Goal: Find specific page/section: Find specific page/section

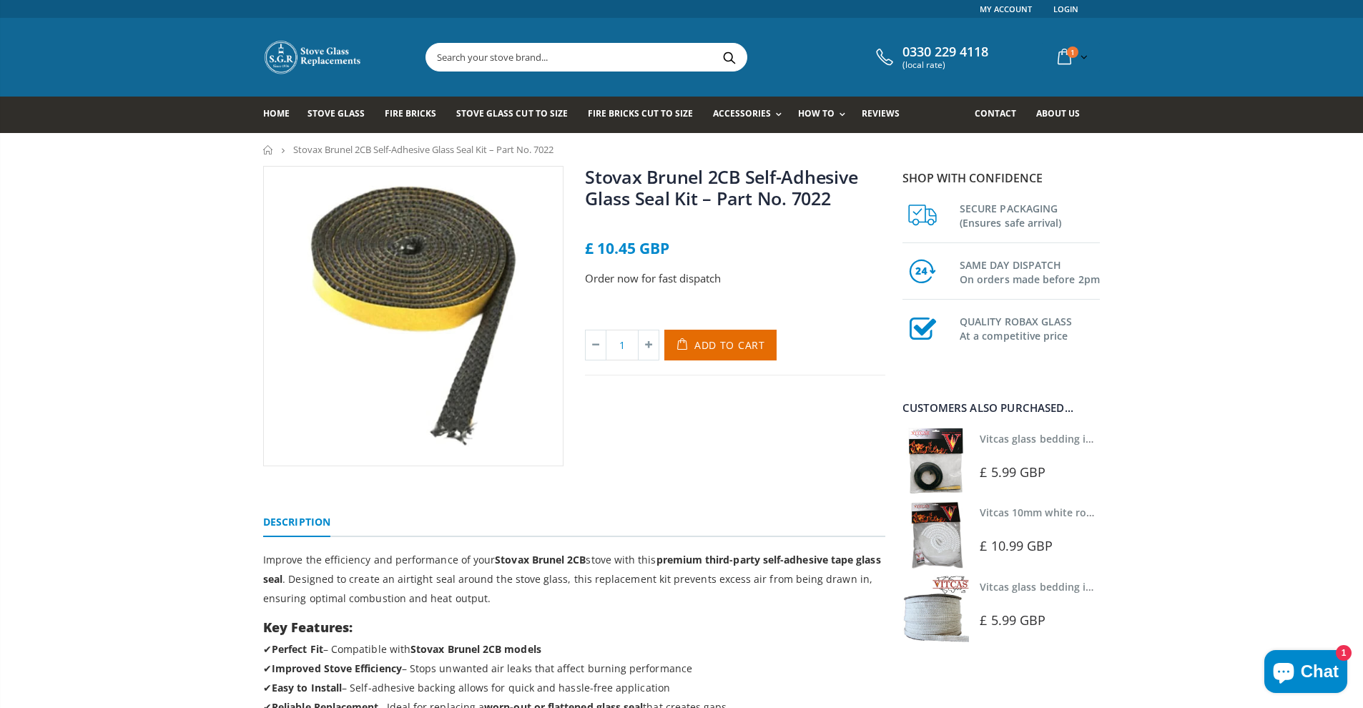
click at [608, 180] on link "Stovax Brunel 2CB Self-Adhesive Glass Seal Kit – Part No. 7022" at bounding box center [721, 187] width 272 height 46
drag, startPoint x: 295, startPoint y: 150, endPoint x: 568, endPoint y: 148, distance: 273.9
click at [568, 148] on ul "Home Stovax Brunel 2CB Self-Adhesive Glass Seal Kit – Part No. 7022" at bounding box center [681, 149] width 837 height 10
copy li "Stovax Brunel 2CB Self-Adhesive Glass Seal Kit – Part No. 7022"
click at [503, 64] on input "text" at bounding box center [666, 57] width 480 height 27
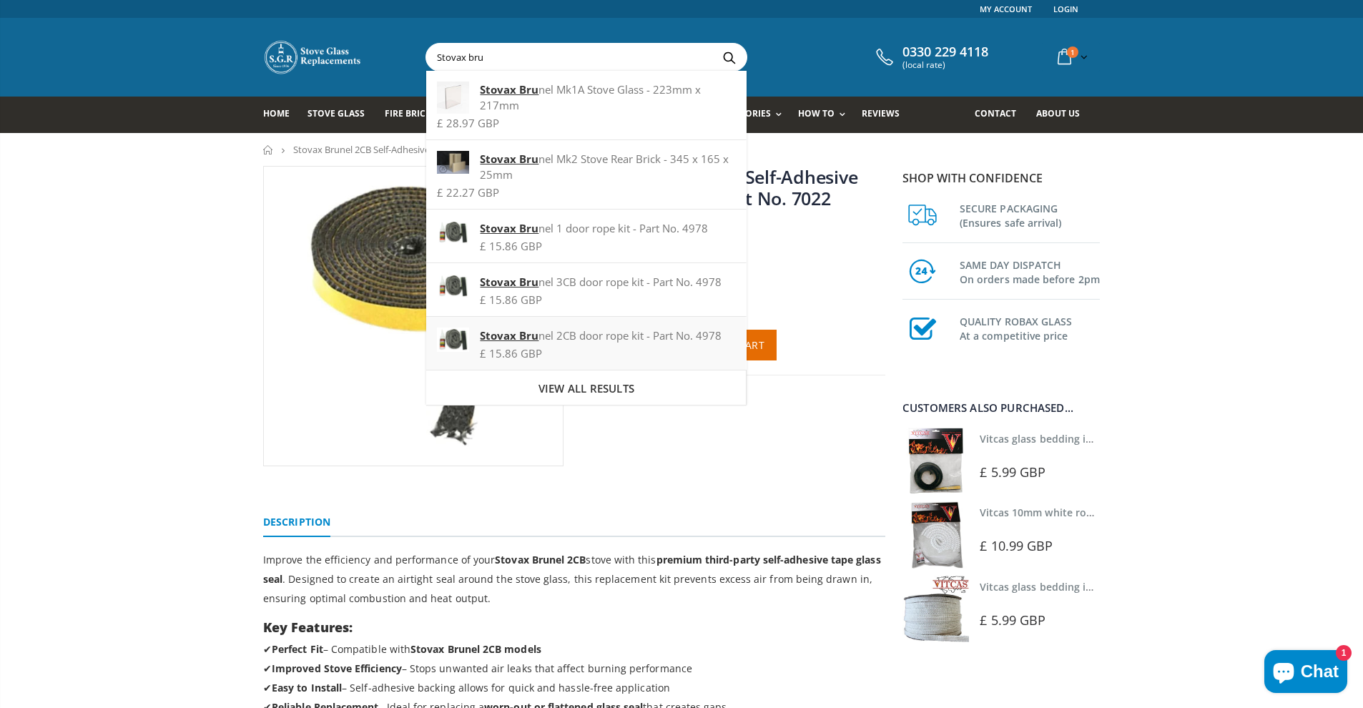
type input "Stovax bru"
click at [563, 339] on div "Stovax Bru nel 2CB door rope kit - Part No. 4978" at bounding box center [586, 335] width 298 height 16
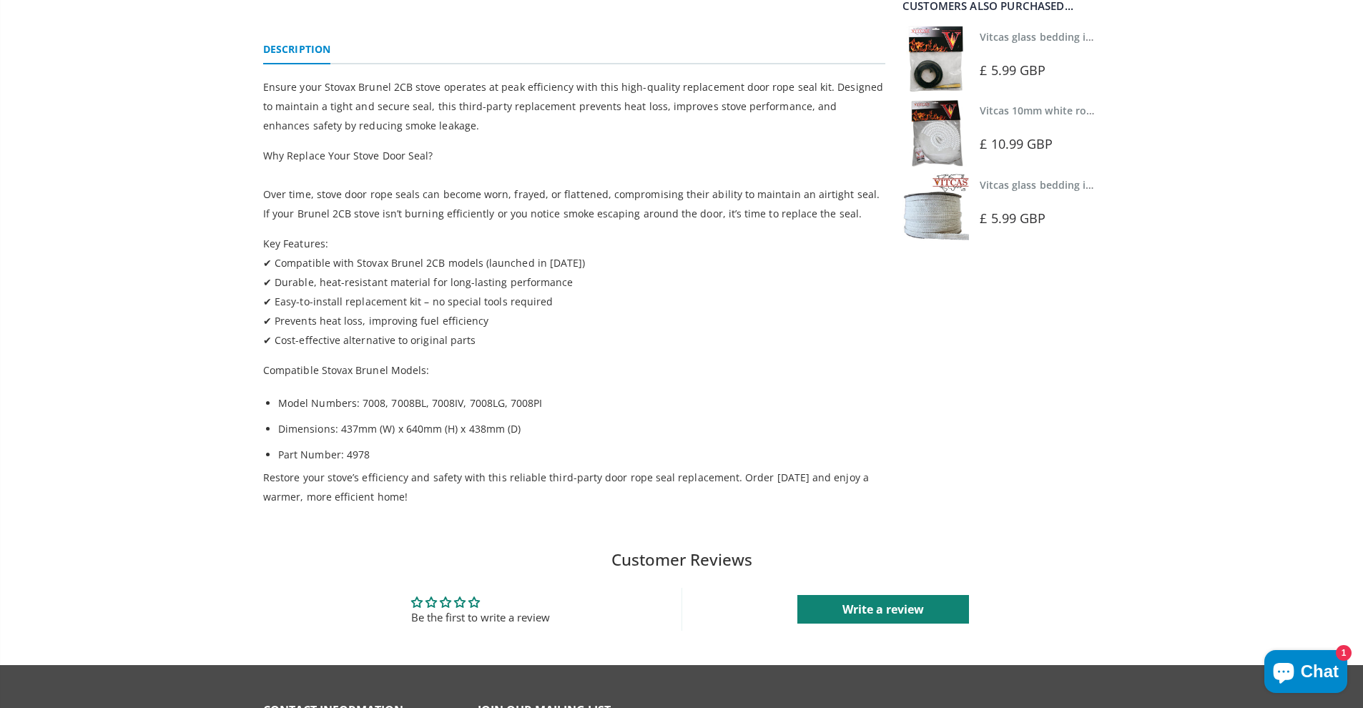
scroll to position [40, 0]
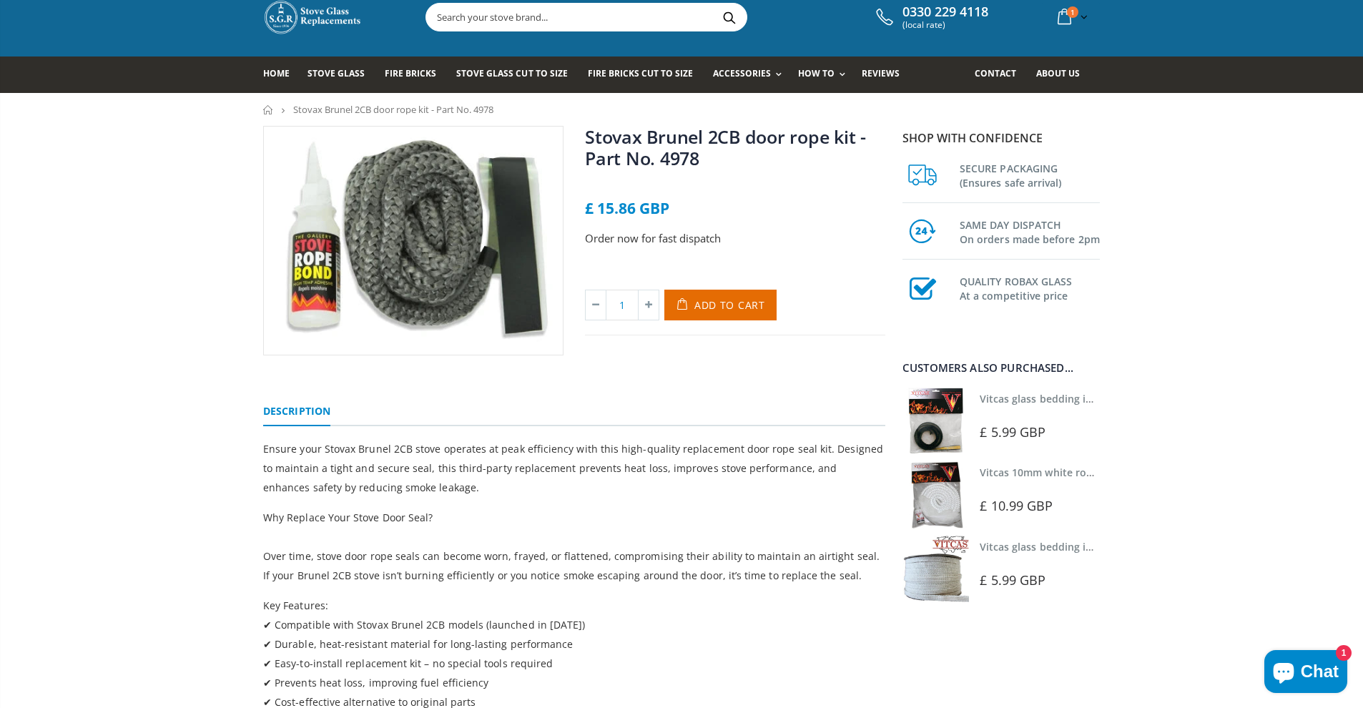
click at [586, 134] on link "Stovax Brunel 2CB door rope kit - Part No. 4978" at bounding box center [725, 147] width 281 height 46
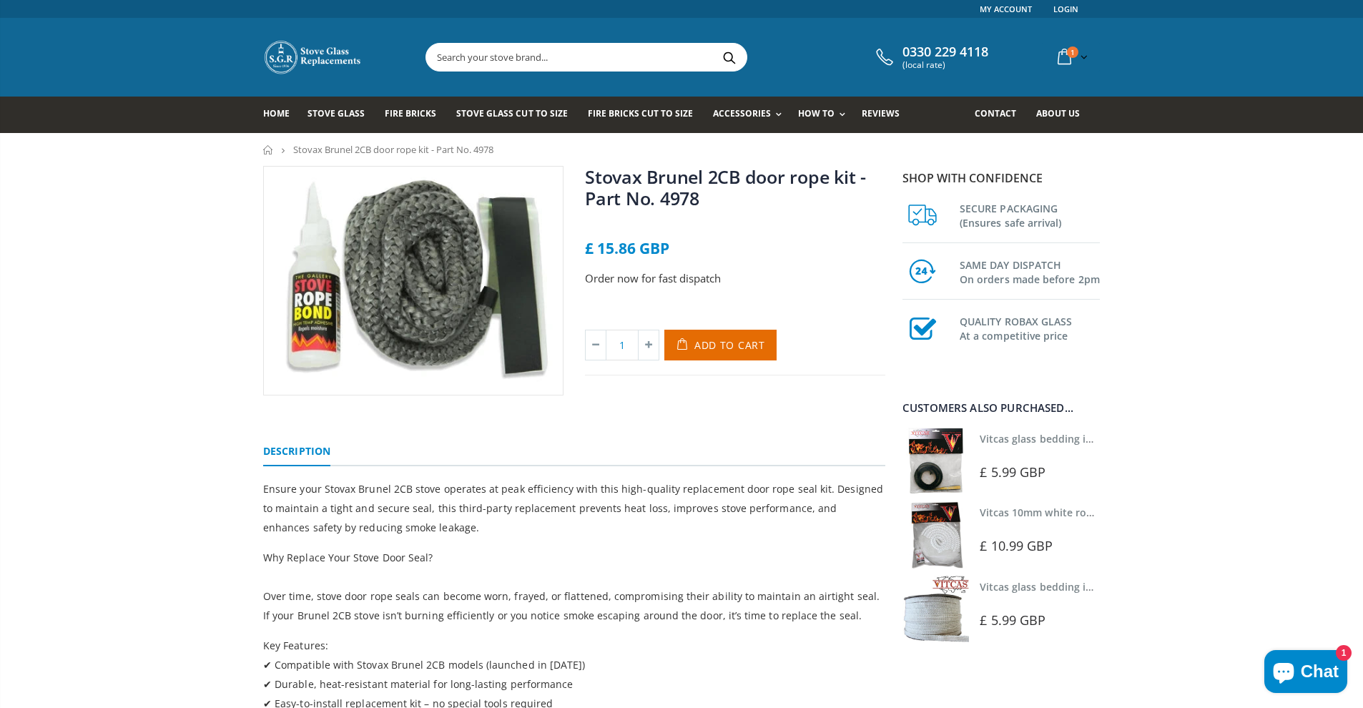
click at [698, 200] on link "Stovax Brunel 2CB door rope kit - Part No. 4978" at bounding box center [725, 187] width 281 height 46
drag, startPoint x: 294, startPoint y: 150, endPoint x: 465, endPoint y: 153, distance: 170.9
click at [465, 153] on span "Stovax Brunel 2CB door rope kit - Part No. 4978" at bounding box center [393, 149] width 200 height 13
drag, startPoint x: 295, startPoint y: 152, endPoint x: 502, endPoint y: 151, distance: 206.6
click at [502, 151] on ul "Home Stovax Brunel 2CB door rope kit - Part No. 4978" at bounding box center [681, 149] width 837 height 10
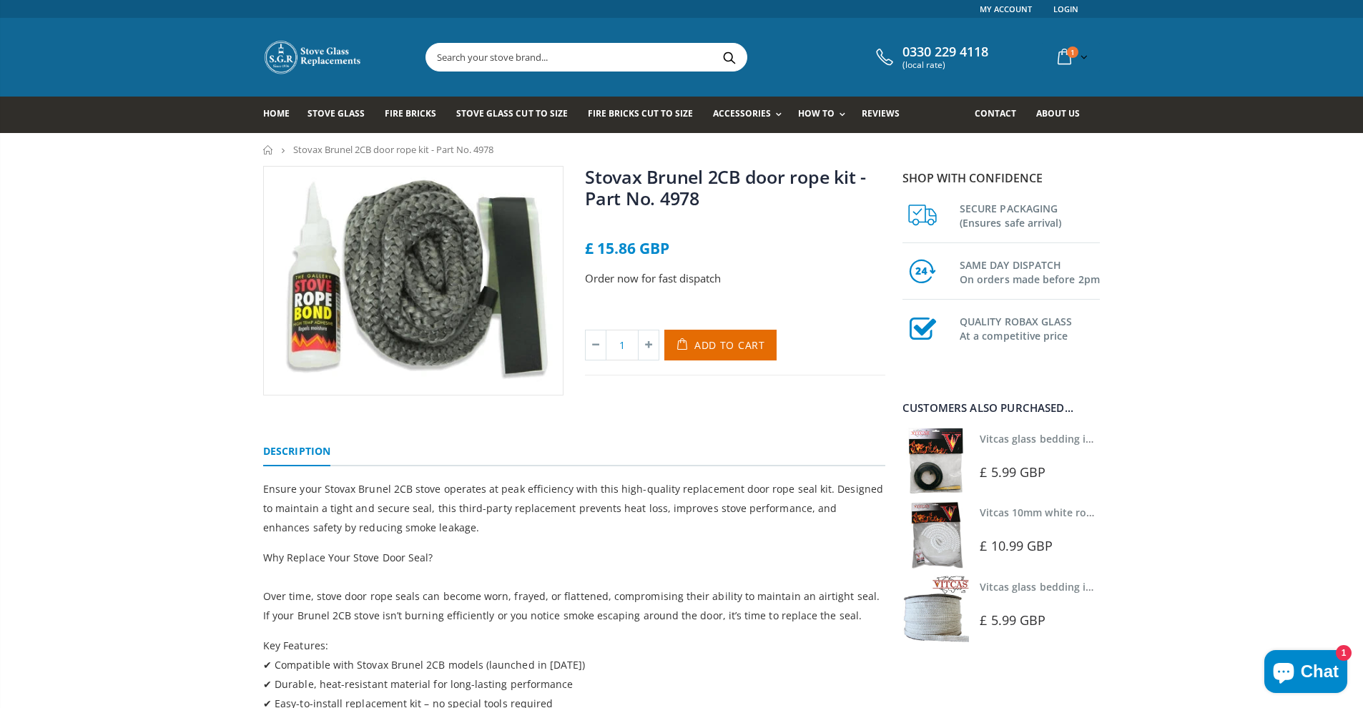
copy li "Stovax Brunel 2CB door rope kit - Part No. 4978"
